Goal: Task Accomplishment & Management: Use online tool/utility

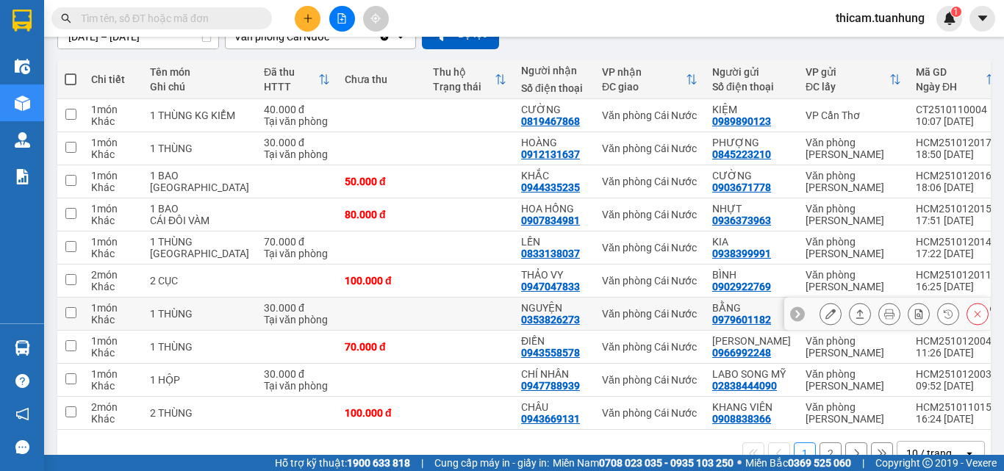
scroll to position [212, 0]
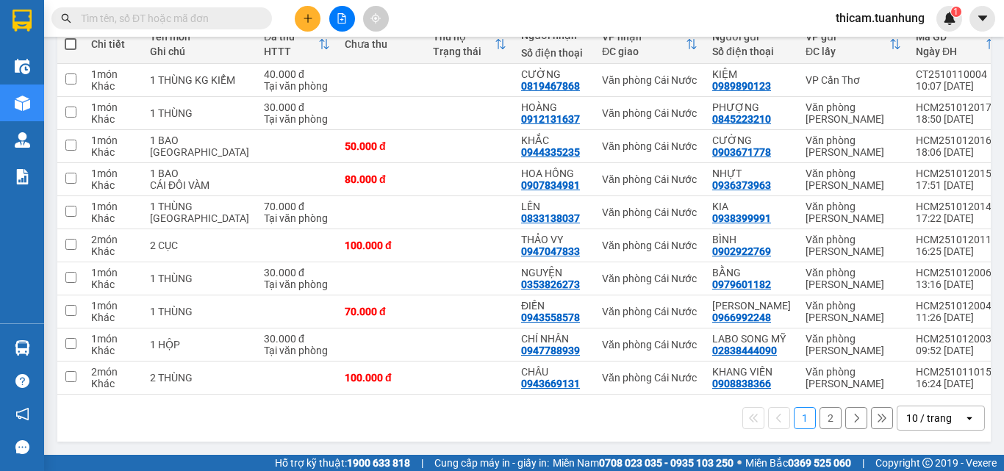
click at [819, 417] on button "2" at bounding box center [830, 418] width 22 height 22
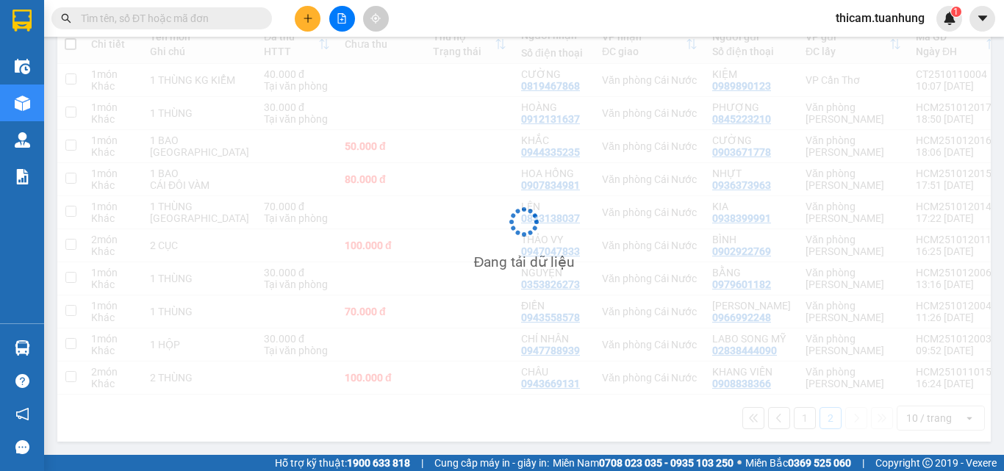
scroll to position [68, 0]
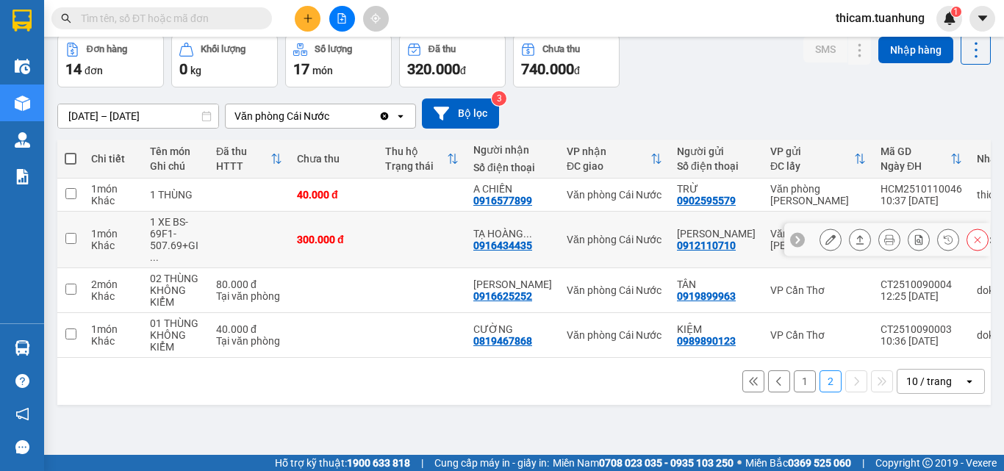
click at [855, 242] on icon at bounding box center [860, 239] width 10 height 10
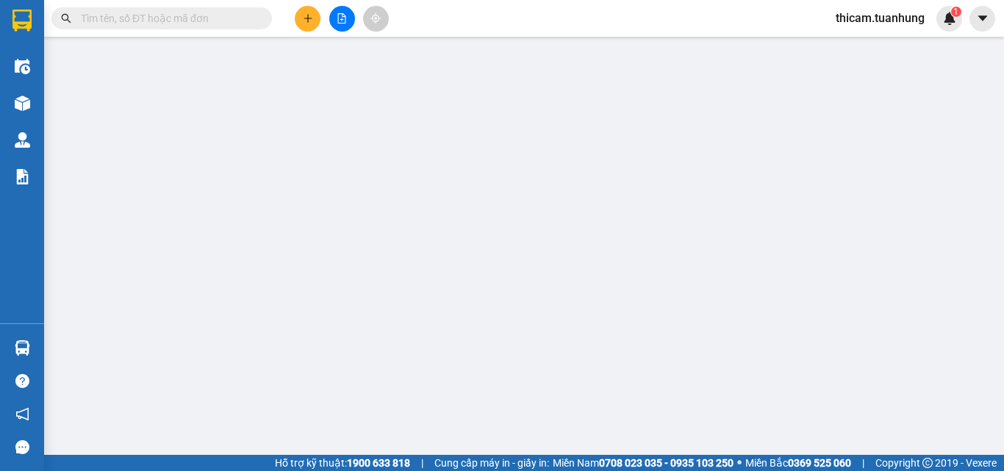
type input "0912110710"
type input "[PERSON_NAME]"
type input "0916434435"
type input "TẠ HOÀNG DŨNG"
type input "300.000"
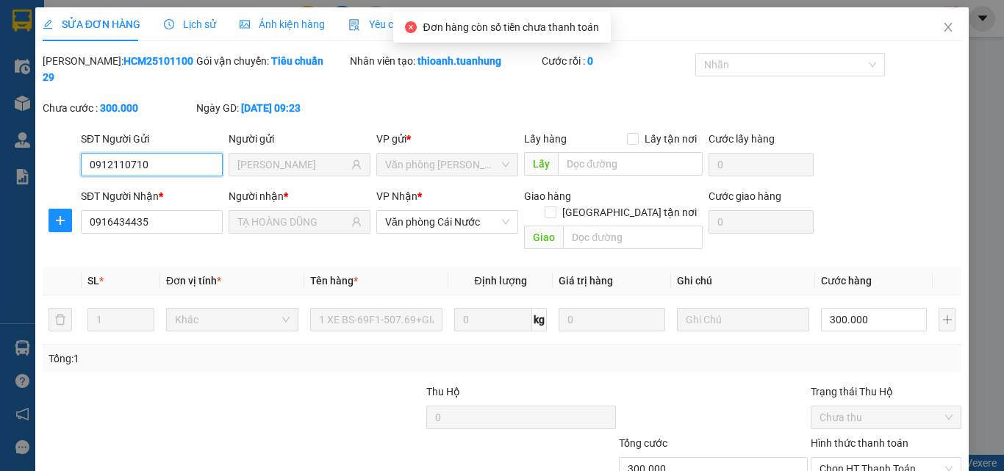
scroll to position [76, 0]
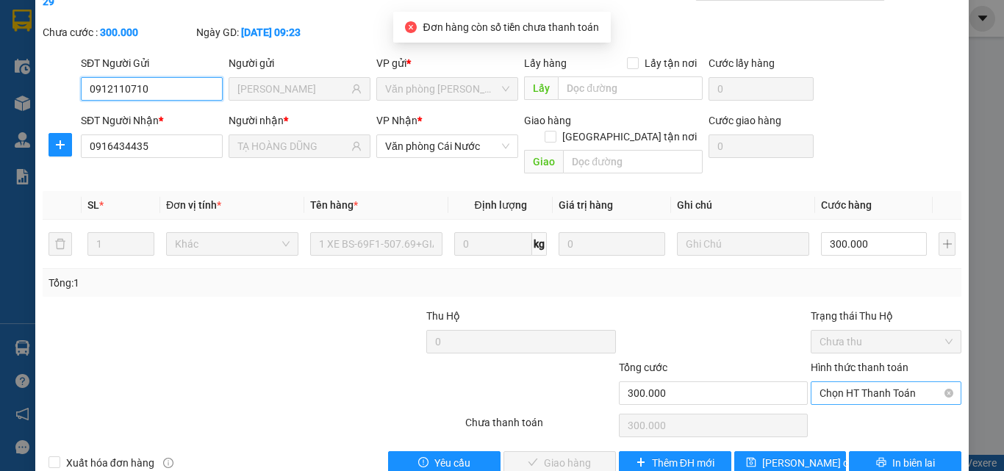
click at [841, 382] on span "Chọn HT Thanh Toán" at bounding box center [885, 393] width 133 height 22
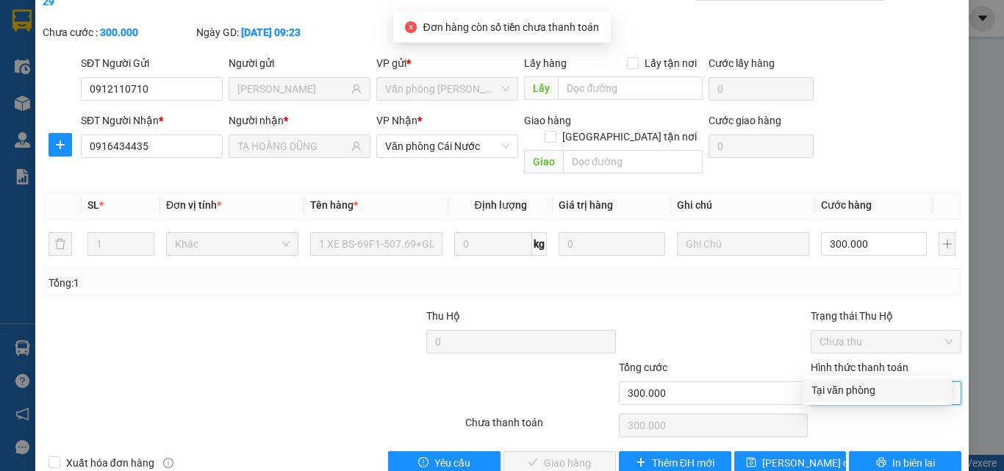
click at [834, 390] on div "Tại văn phòng" at bounding box center [877, 390] width 132 height 16
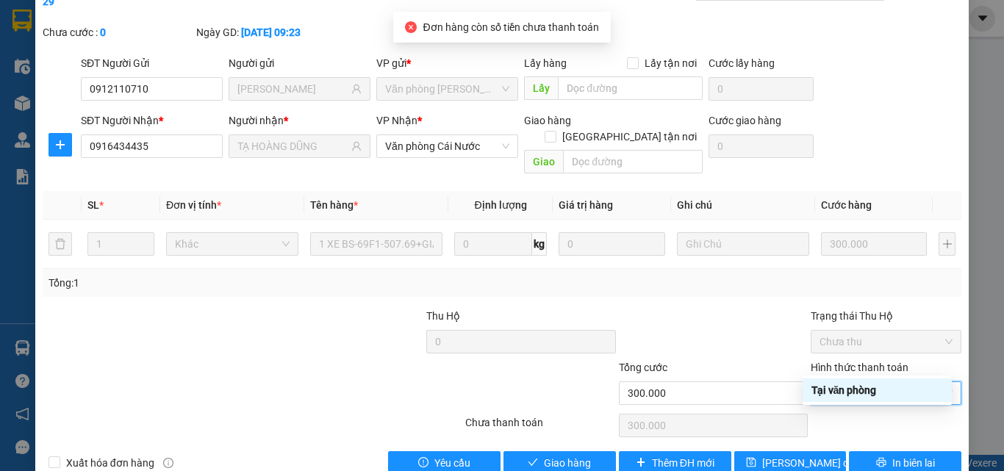
type input "0"
click at [562, 455] on span "Giao hàng" at bounding box center [567, 463] width 47 height 16
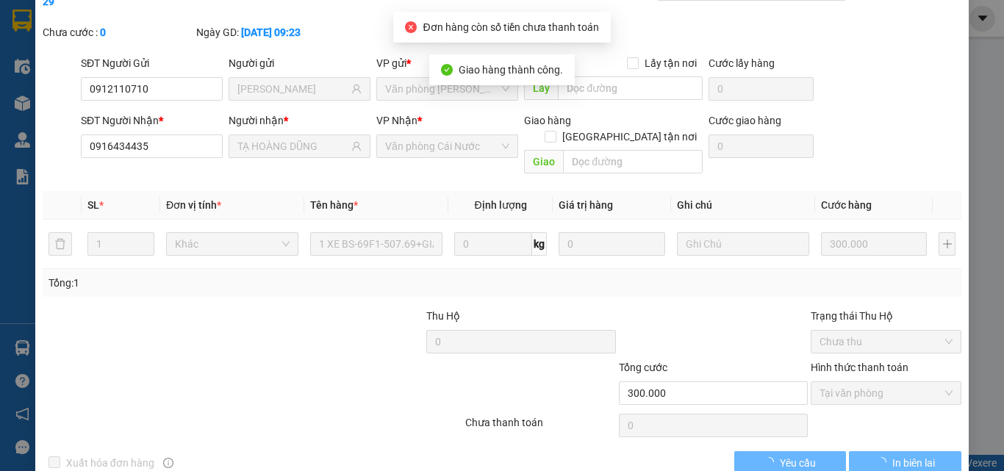
scroll to position [0, 0]
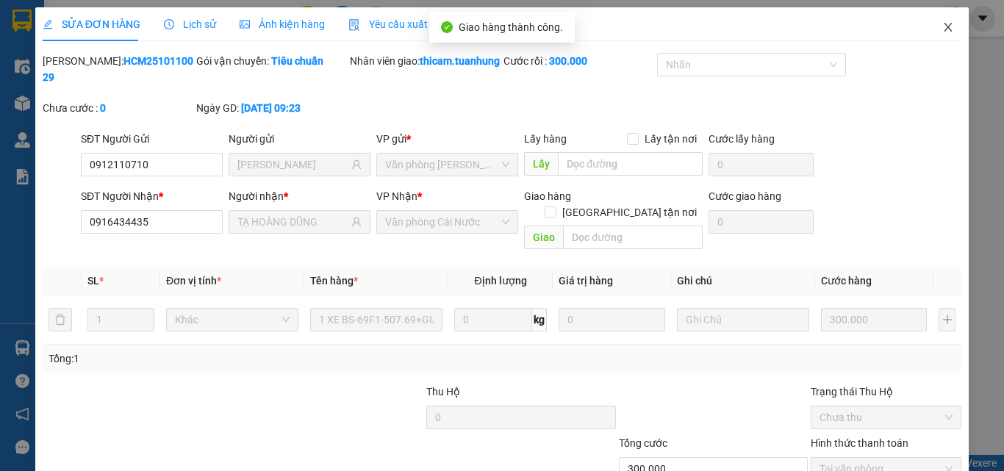
click at [944, 26] on icon "close" at bounding box center [948, 27] width 8 height 9
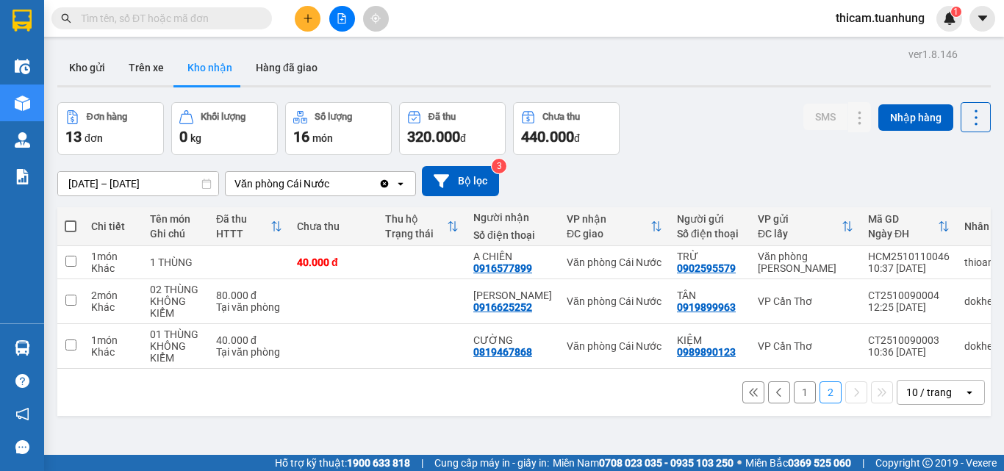
click at [794, 398] on button "1" at bounding box center [805, 392] width 22 height 22
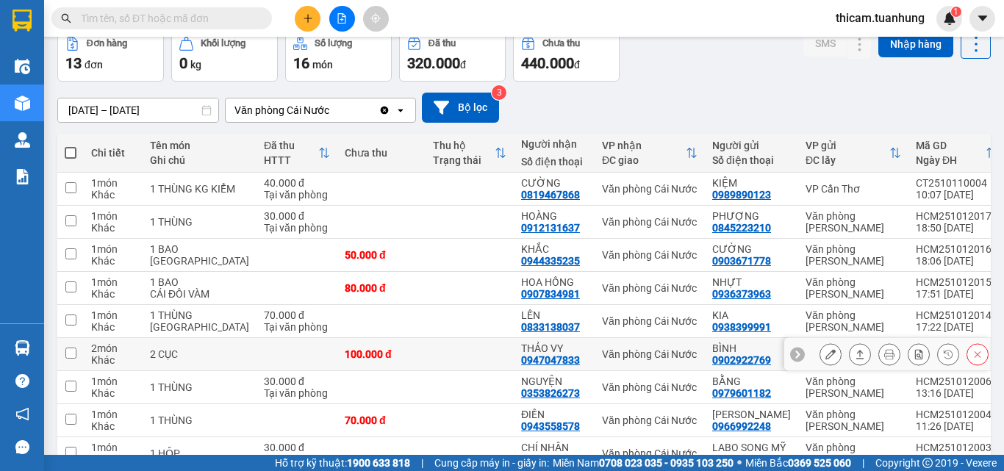
scroll to position [212, 0]
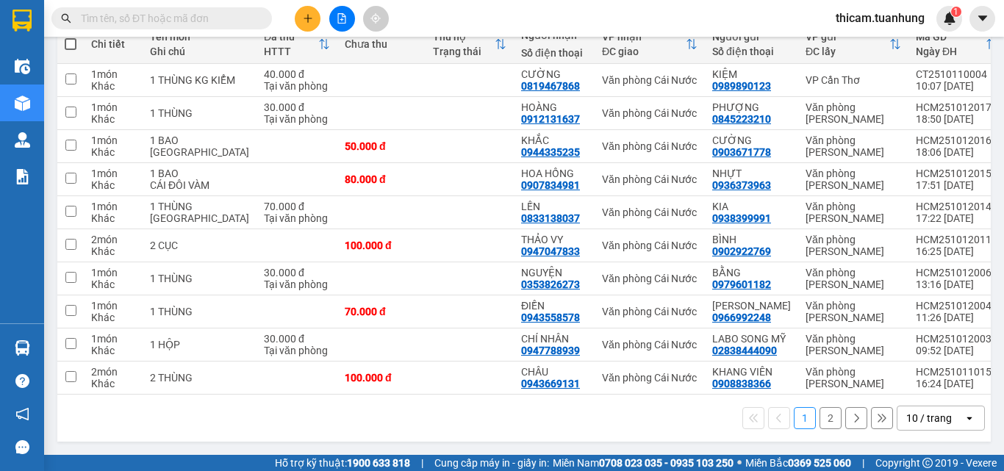
click at [819, 427] on button "2" at bounding box center [830, 418] width 22 height 22
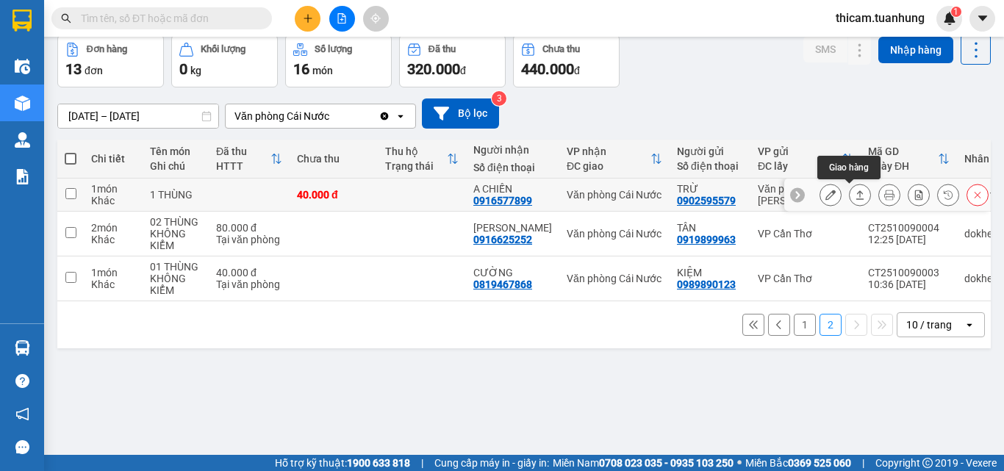
click at [855, 195] on icon at bounding box center [860, 195] width 10 height 10
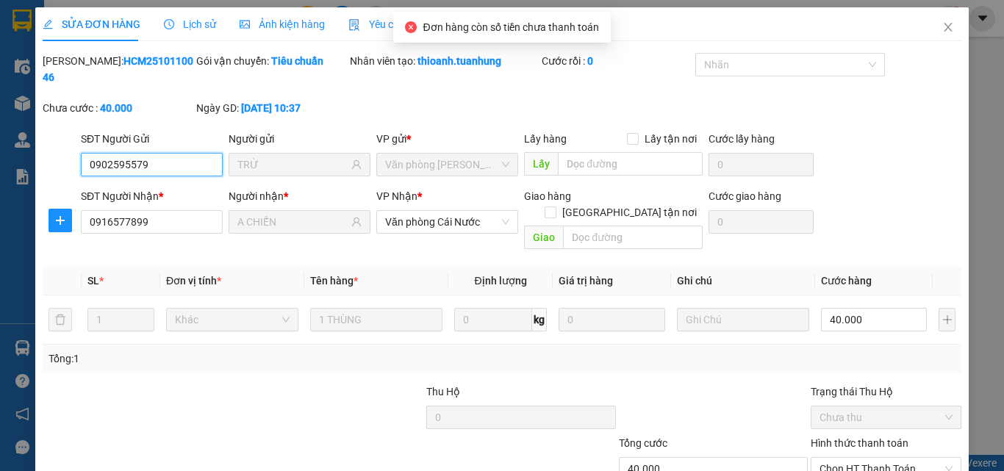
scroll to position [76, 0]
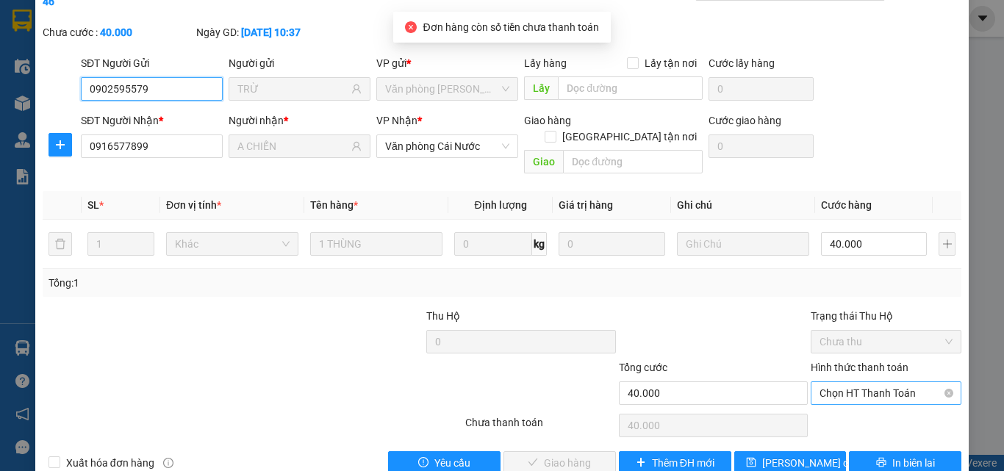
drag, startPoint x: 855, startPoint y: 353, endPoint x: 857, endPoint y: 370, distance: 17.9
click at [855, 382] on span "Chọn HT Thanh Toán" at bounding box center [885, 393] width 133 height 22
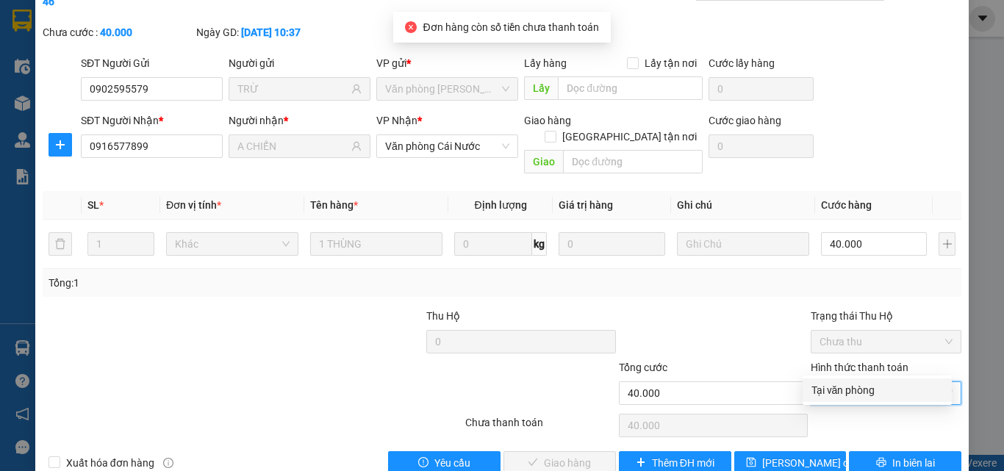
click at [842, 393] on div "Tại văn phòng" at bounding box center [877, 390] width 132 height 16
type input "0"
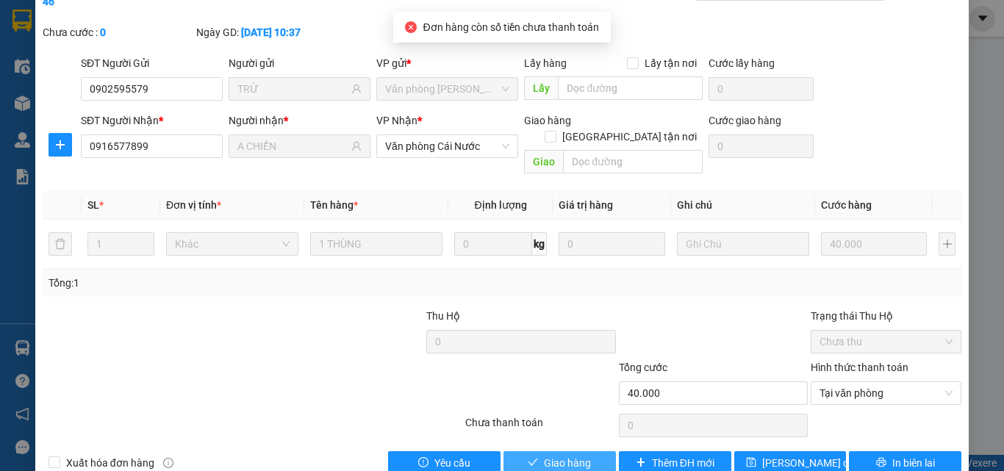
click at [561, 455] on span "Giao hàng" at bounding box center [567, 463] width 47 height 16
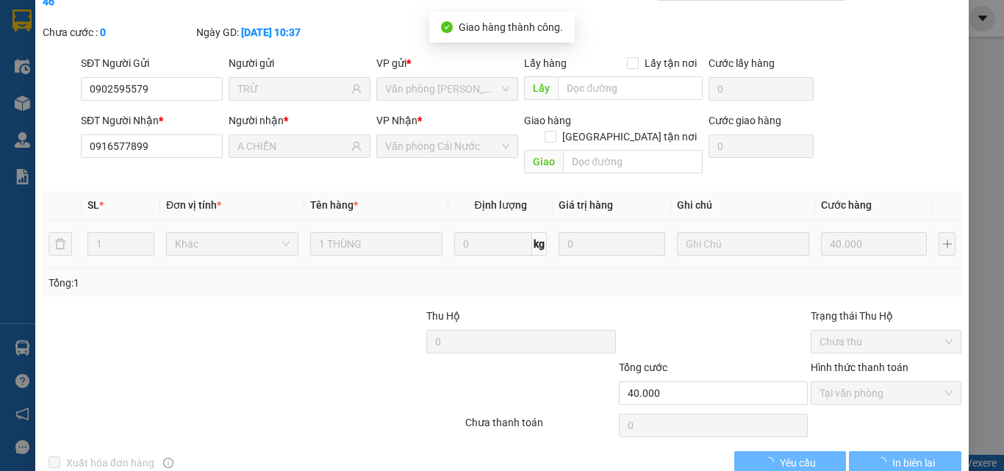
scroll to position [0, 0]
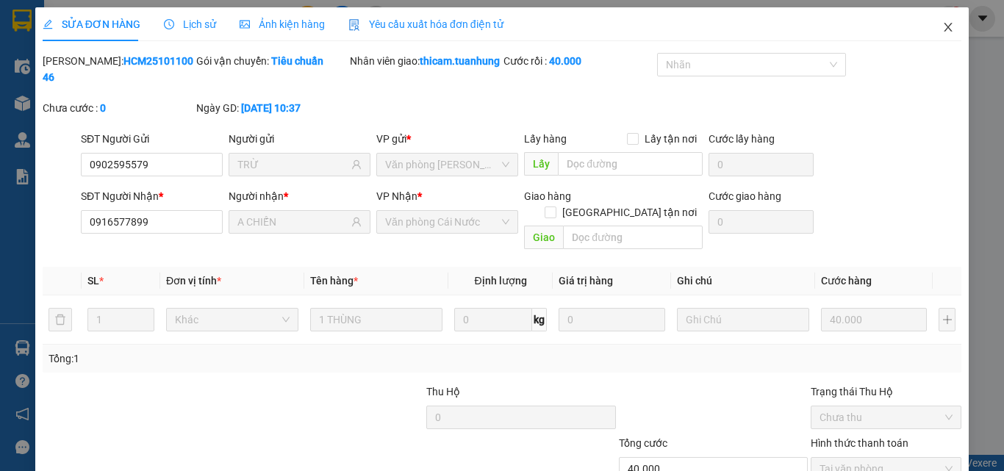
click at [930, 23] on span "Close" at bounding box center [947, 27] width 41 height 41
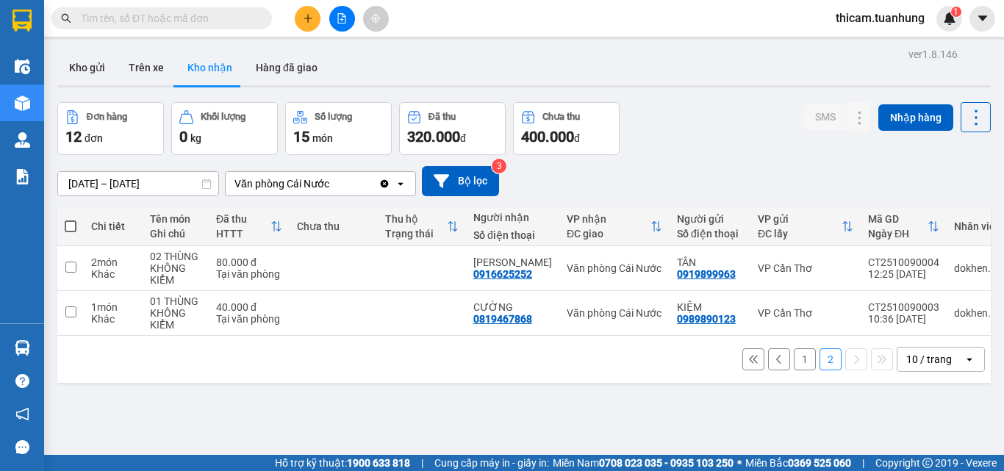
click at [794, 370] on button "1" at bounding box center [805, 359] width 22 height 22
